Goal: Task Accomplishment & Management: Complete application form

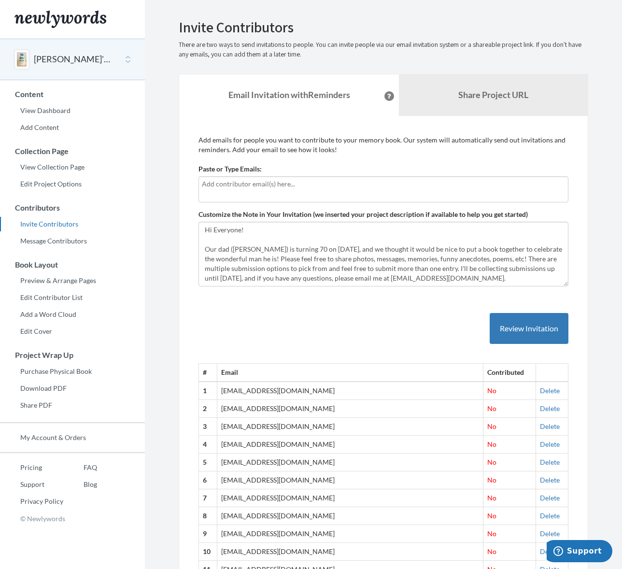
click at [246, 187] on input "text" at bounding box center [383, 184] width 363 height 11
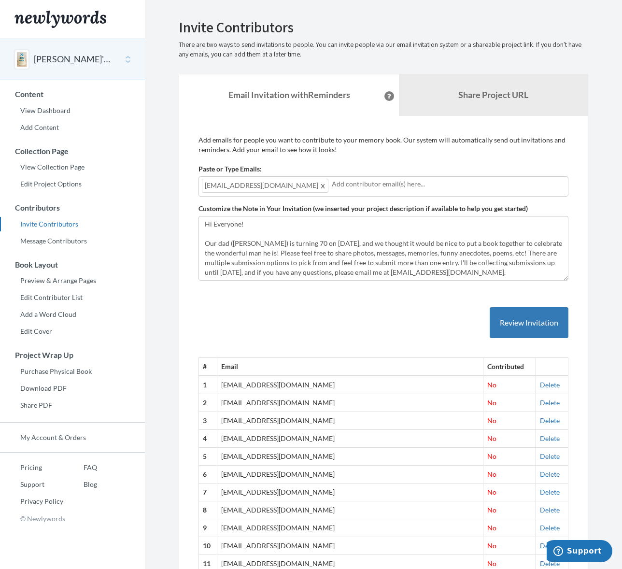
click at [332, 188] on input "text" at bounding box center [448, 184] width 233 height 11
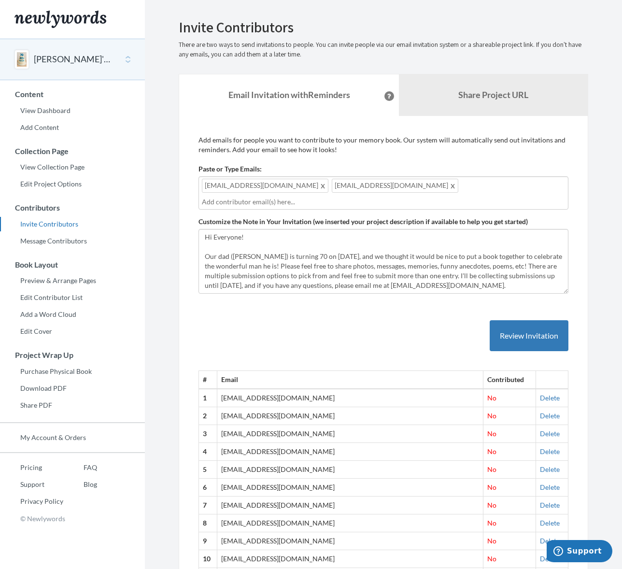
click at [413, 188] on div "[EMAIL_ADDRESS][DOMAIN_NAME] [EMAIL_ADDRESS][DOMAIN_NAME]" at bounding box center [384, 192] width 370 height 33
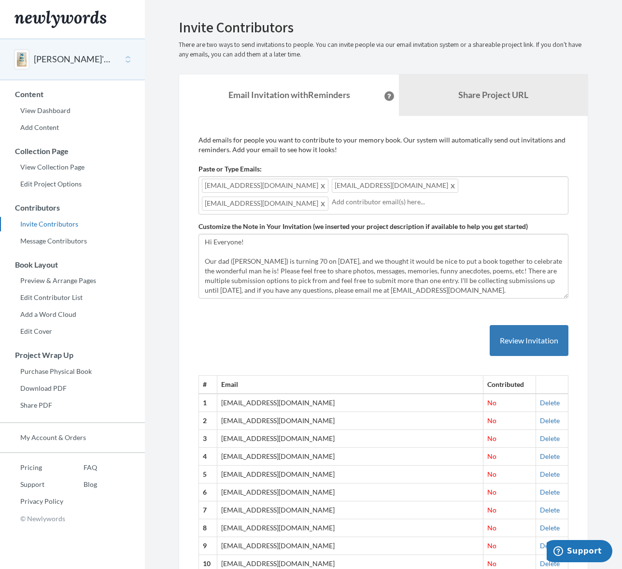
click at [486, 190] on div "[EMAIL_ADDRESS][DOMAIN_NAME] [EMAIL_ADDRESS][DOMAIN_NAME] [EMAIL_ADDRESS][DOMAI…" at bounding box center [384, 195] width 370 height 38
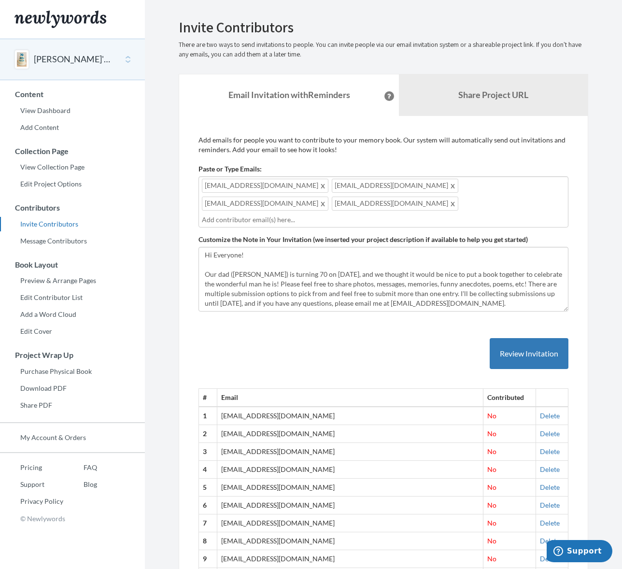
click at [247, 215] on input "text" at bounding box center [383, 220] width 363 height 11
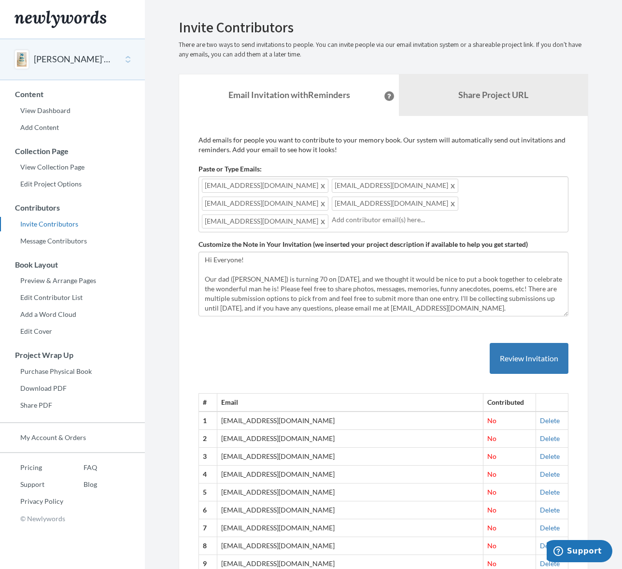
click at [338, 215] on input "text" at bounding box center [448, 220] width 233 height 11
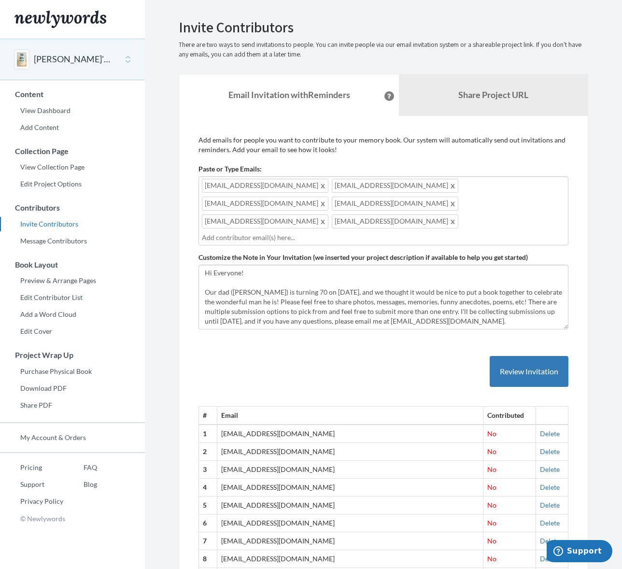
click at [284, 232] on input "text" at bounding box center [383, 237] width 363 height 11
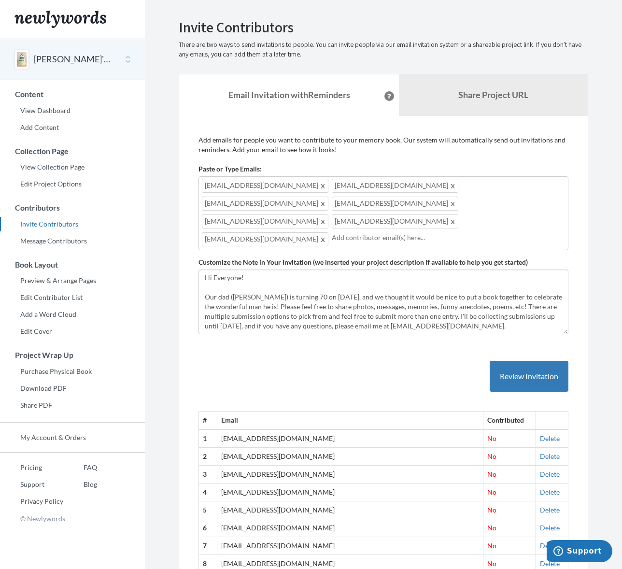
click at [332, 232] on input "text" at bounding box center [448, 237] width 233 height 11
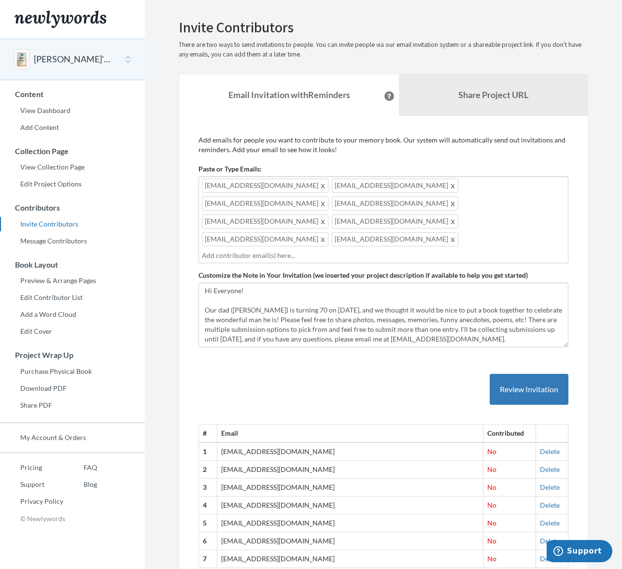
click at [231, 250] on input "text" at bounding box center [383, 255] width 363 height 11
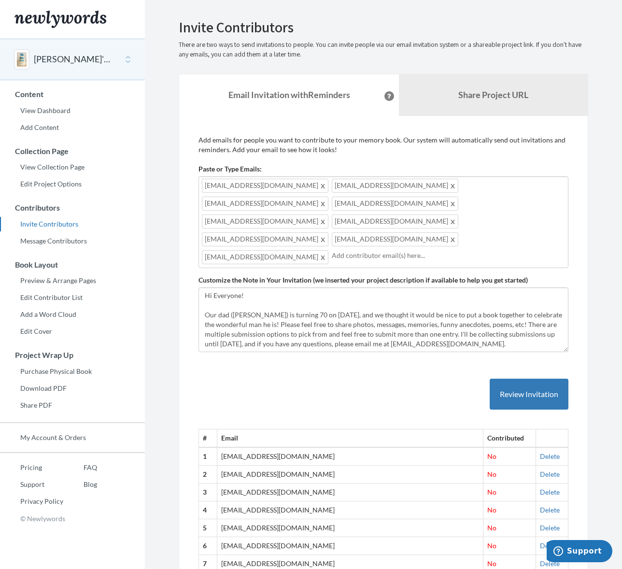
click at [332, 250] on input "text" at bounding box center [448, 255] width 233 height 11
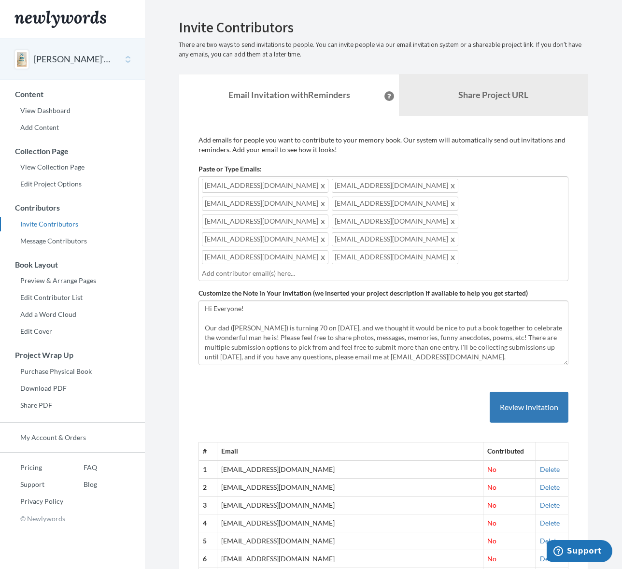
click at [306, 268] on input "text" at bounding box center [383, 273] width 363 height 11
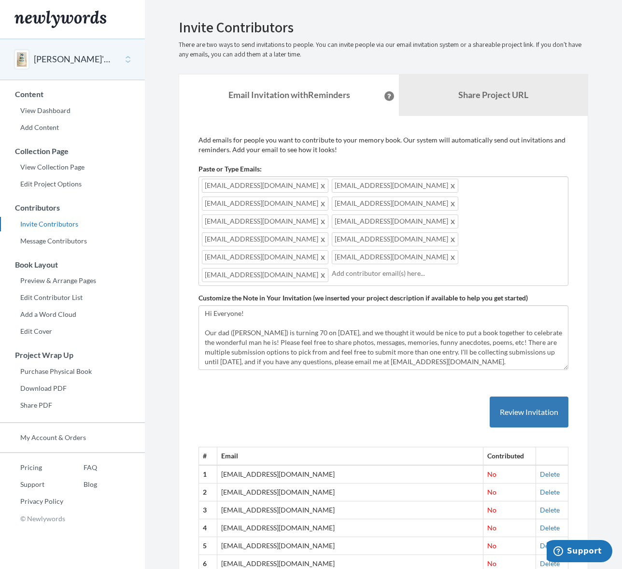
click at [332, 268] on input "text" at bounding box center [448, 273] width 233 height 11
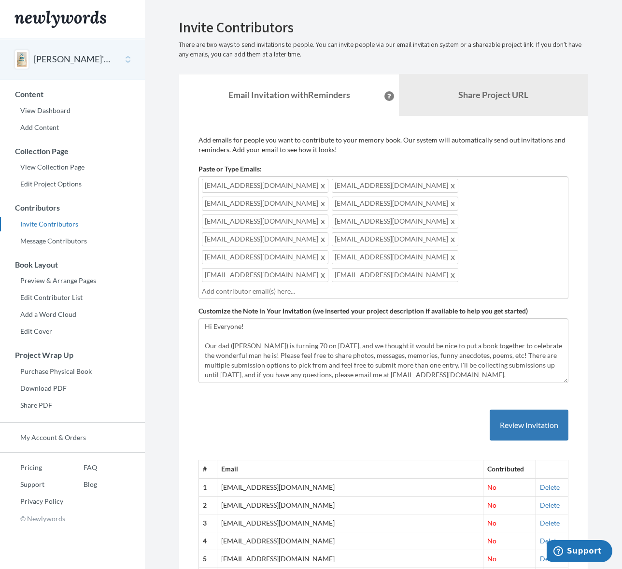
click at [325, 286] on input "text" at bounding box center [383, 291] width 363 height 11
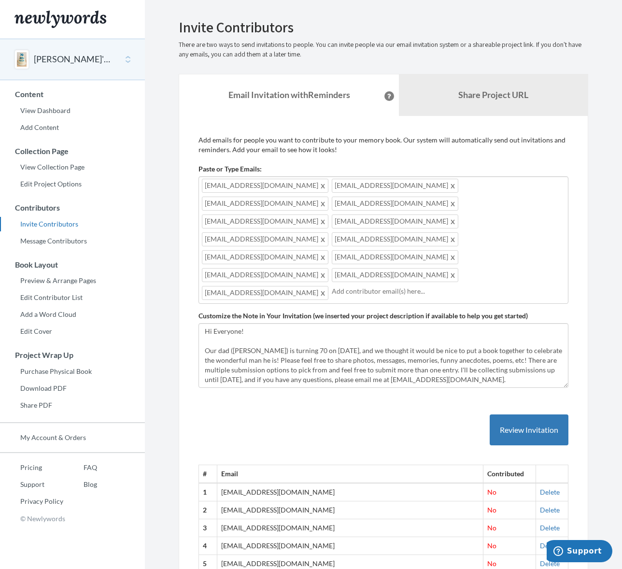
click at [441, 286] on input "text" at bounding box center [448, 291] width 233 height 11
click at [401, 239] on div "[EMAIL_ADDRESS][DOMAIN_NAME] [EMAIL_ADDRESS][DOMAIN_NAME] [EMAIL_ADDRESS][DOMAI…" at bounding box center [384, 240] width 370 height 128
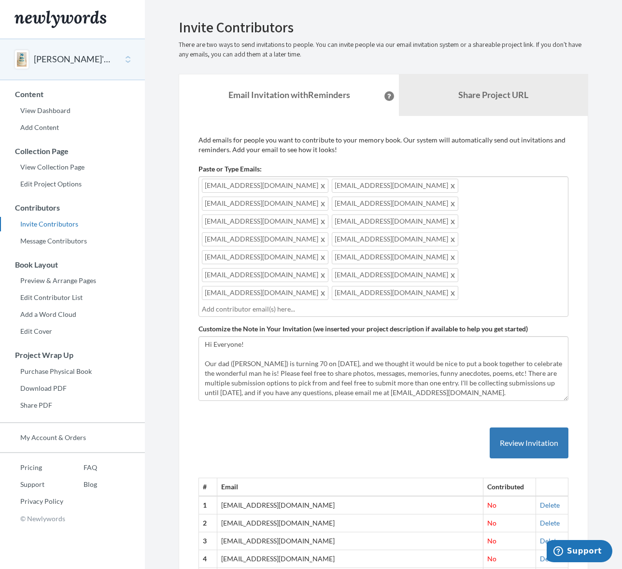
click at [268, 304] on input "text" at bounding box center [383, 309] width 363 height 11
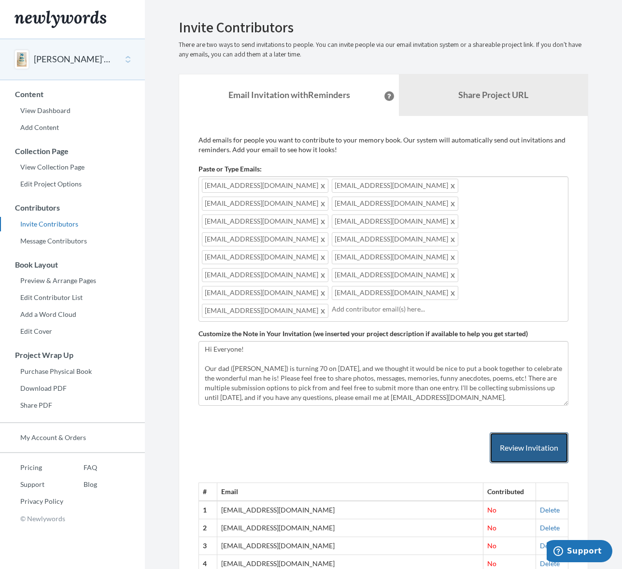
click at [524, 433] on button "Review Invitation" at bounding box center [529, 448] width 79 height 31
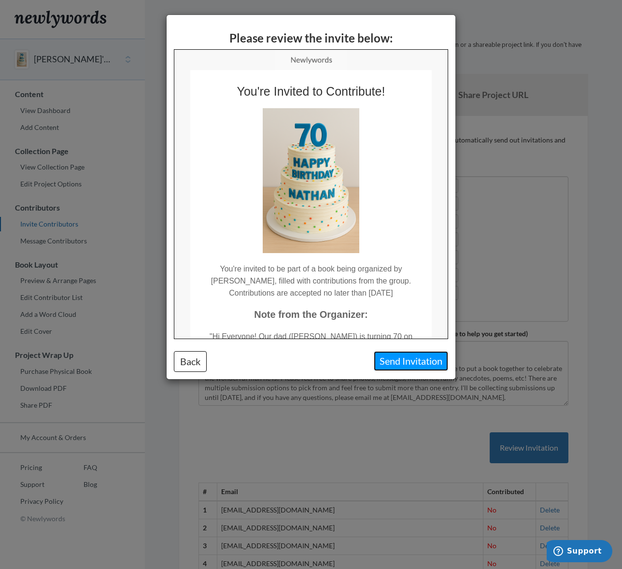
click at [400, 359] on button "Send Invitation" at bounding box center [411, 361] width 74 height 20
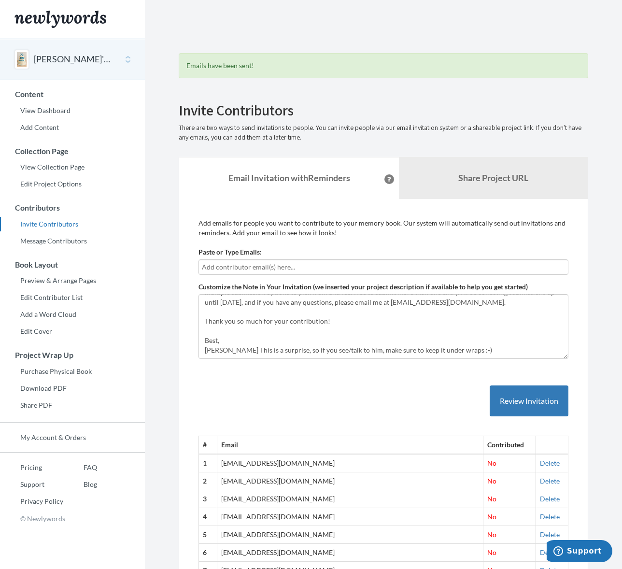
click at [270, 267] on input "text" at bounding box center [383, 267] width 363 height 11
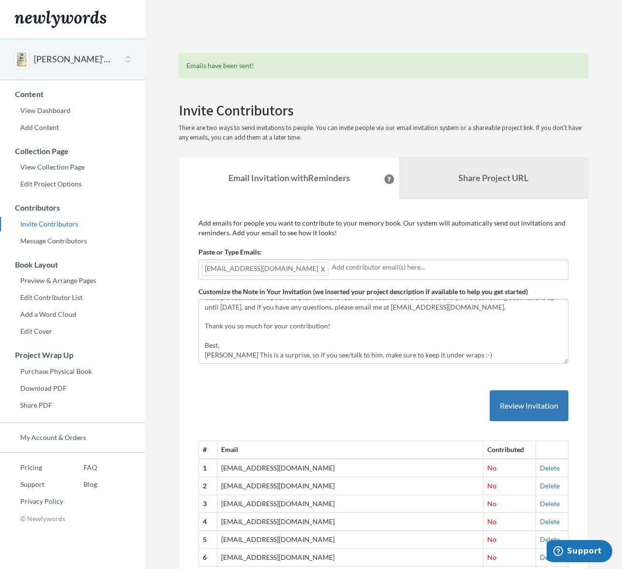
click at [342, 266] on input "text" at bounding box center [448, 267] width 233 height 11
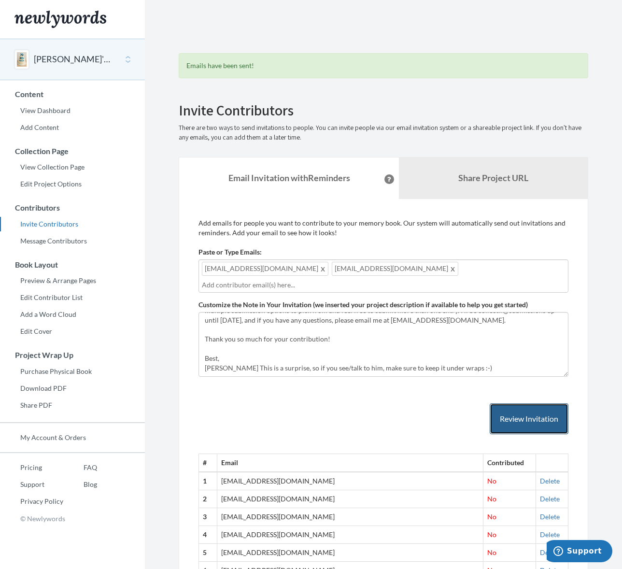
click at [545, 416] on button "Review Invitation" at bounding box center [529, 419] width 79 height 31
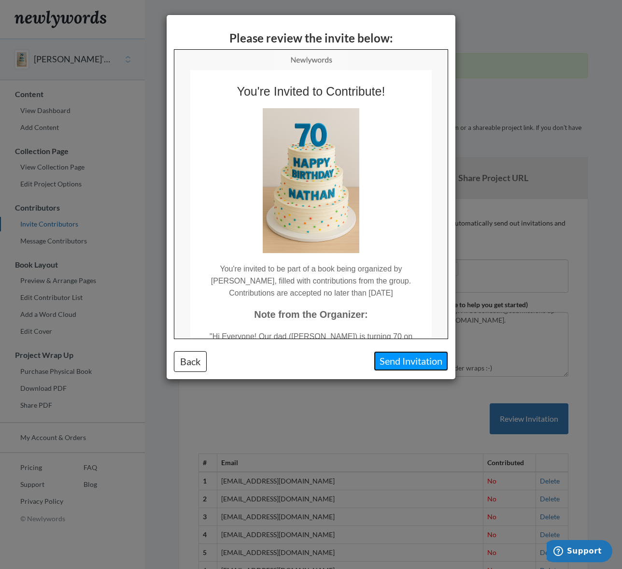
click at [427, 363] on button "Send Invitation" at bounding box center [411, 361] width 74 height 20
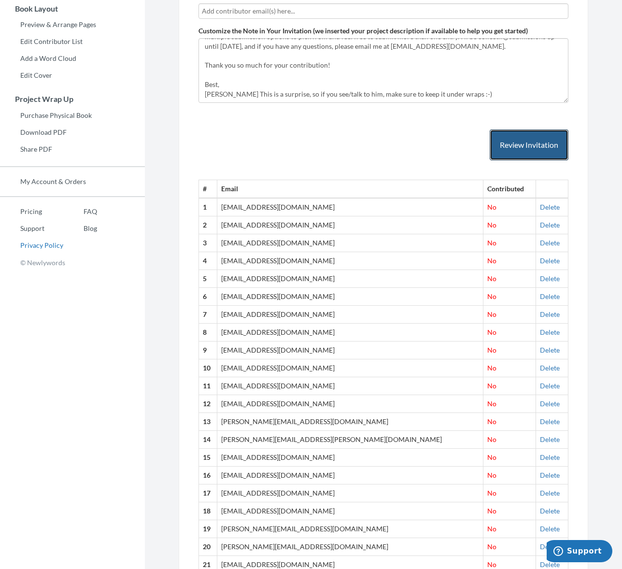
scroll to position [255, 0]
